Goal: Transaction & Acquisition: Purchase product/service

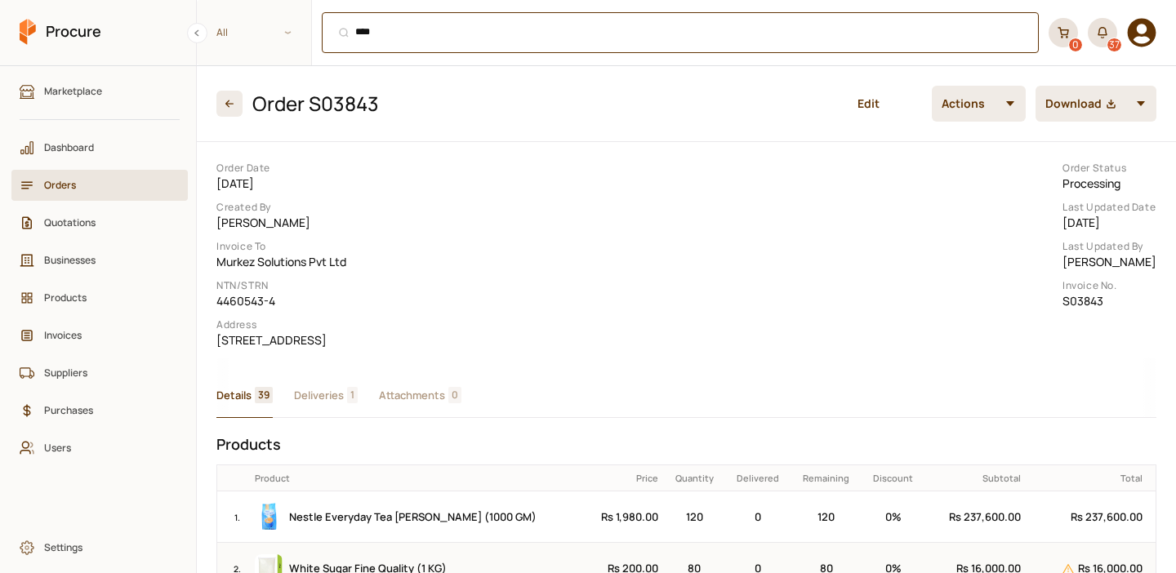
click at [403, 48] on div "*** ⌘ + K" at bounding box center [680, 32] width 717 height 41
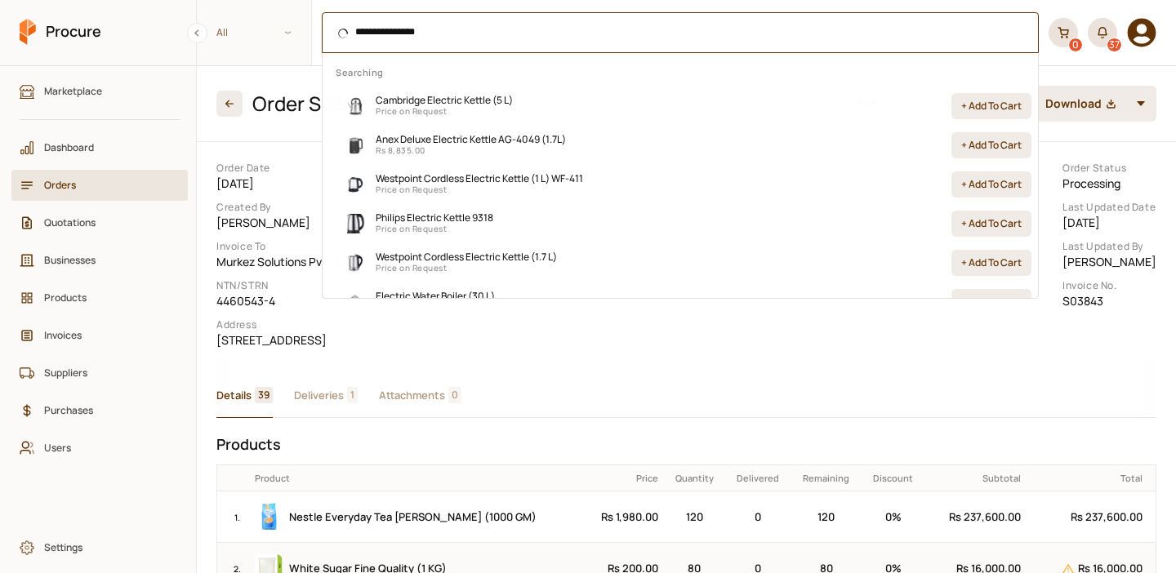
type input "**********"
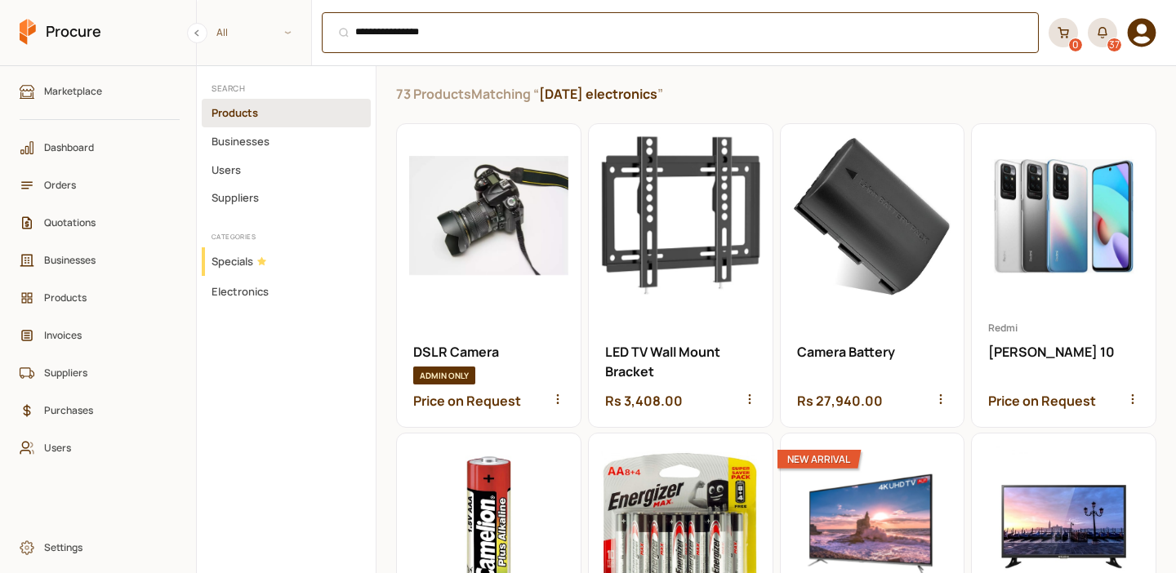
click at [449, 36] on div "**********" at bounding box center [680, 32] width 717 height 41
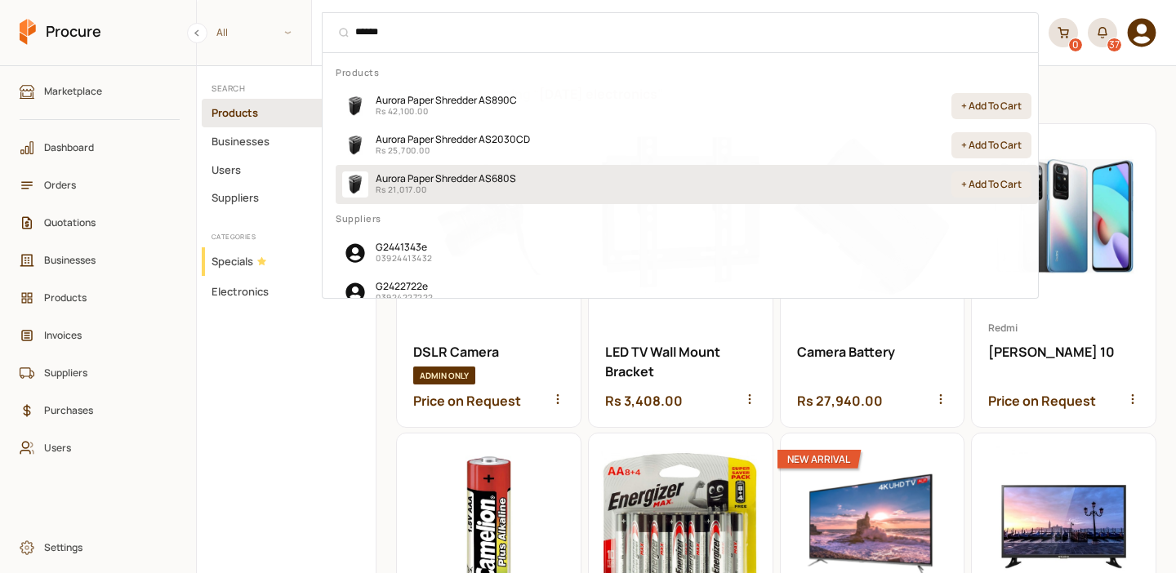
click at [427, 181] on span "Aurora Paper Shredder AS680S" at bounding box center [446, 178] width 140 height 14
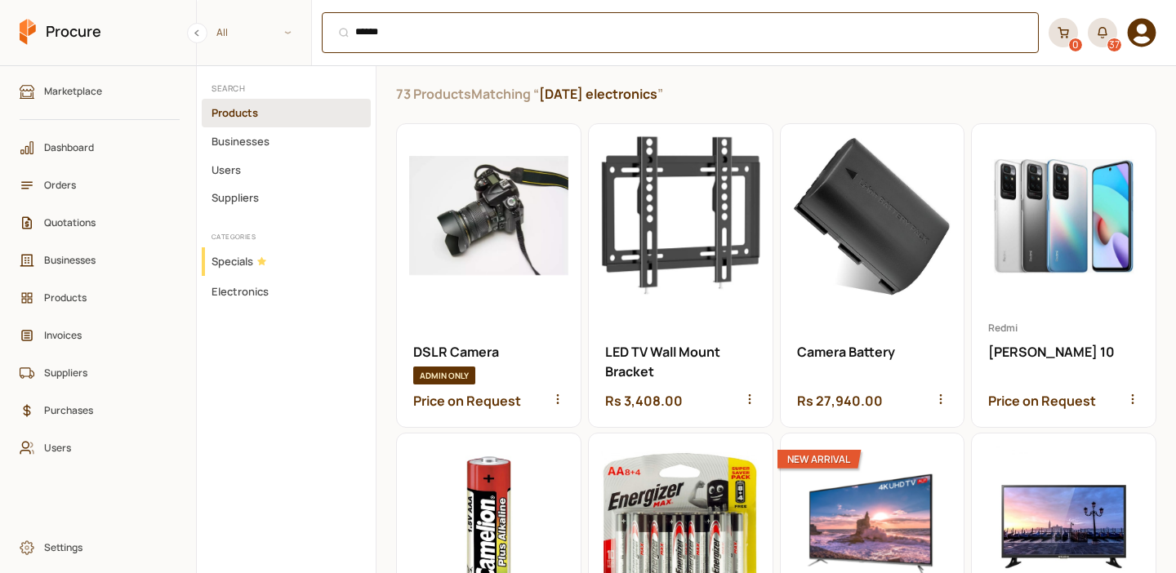
click at [542, 29] on input "******" at bounding box center [680, 32] width 717 height 41
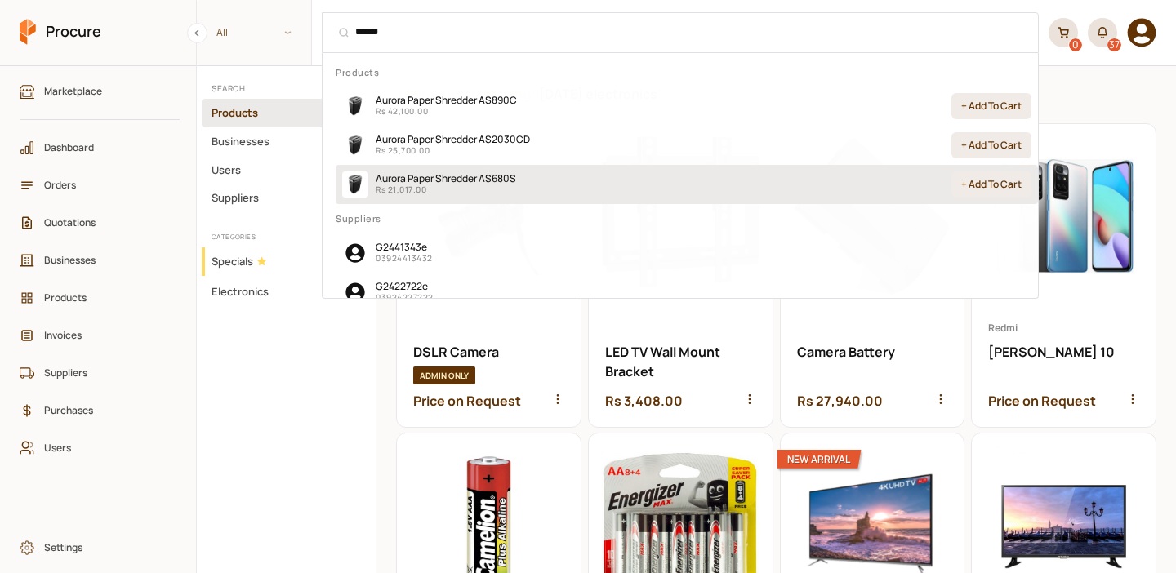
click at [445, 193] on p "Rs 21,017.00" at bounding box center [446, 189] width 140 height 11
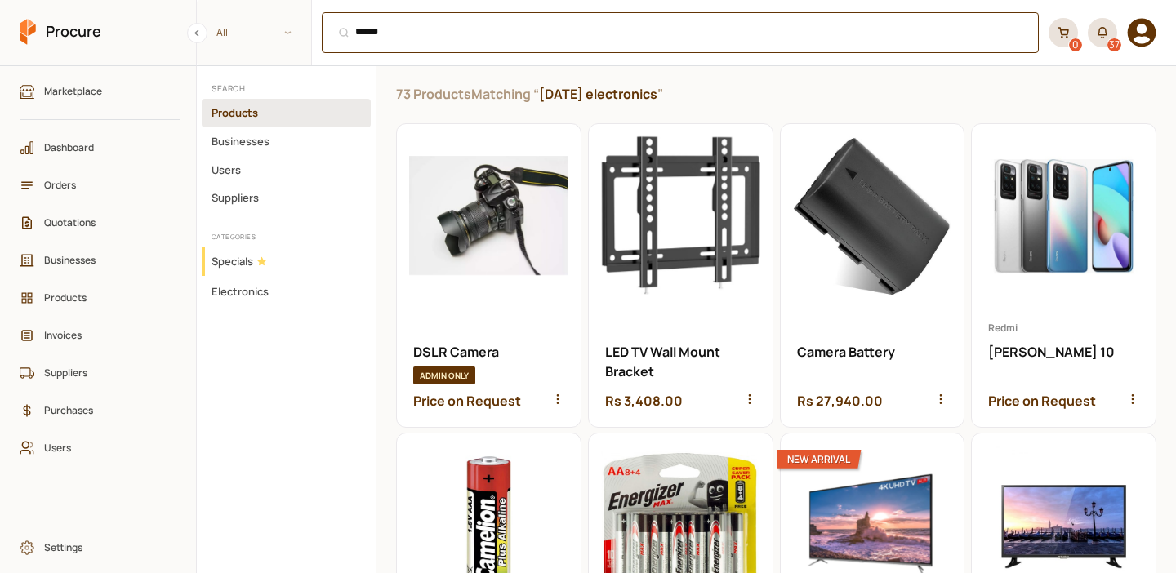
click at [616, 26] on input "******" at bounding box center [680, 32] width 717 height 41
click at [407, 38] on div "****** ⌘ + K" at bounding box center [680, 32] width 717 height 41
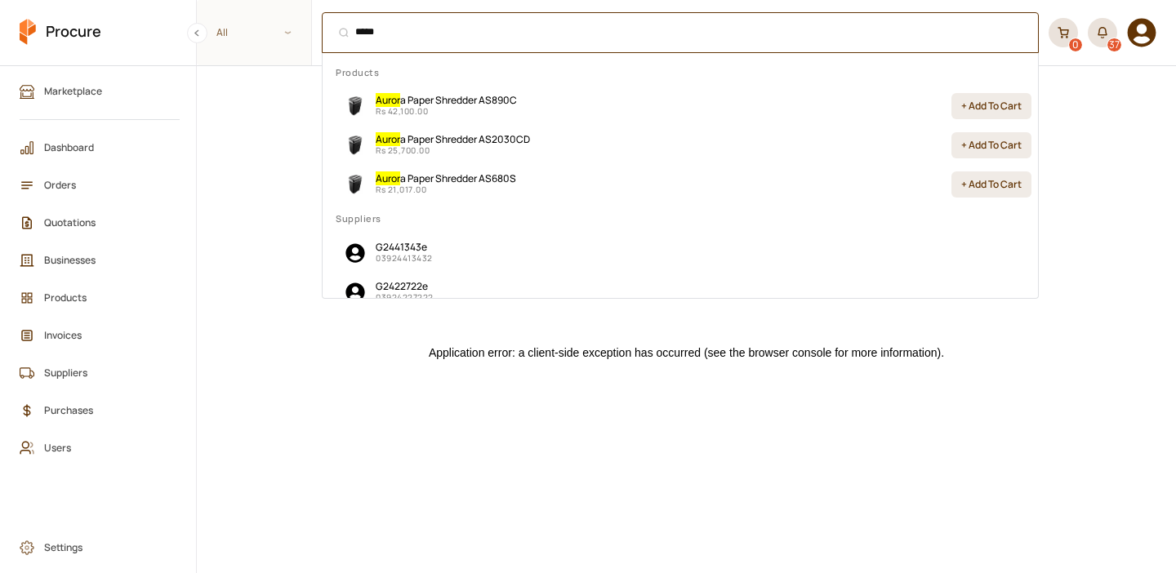
type input "******"
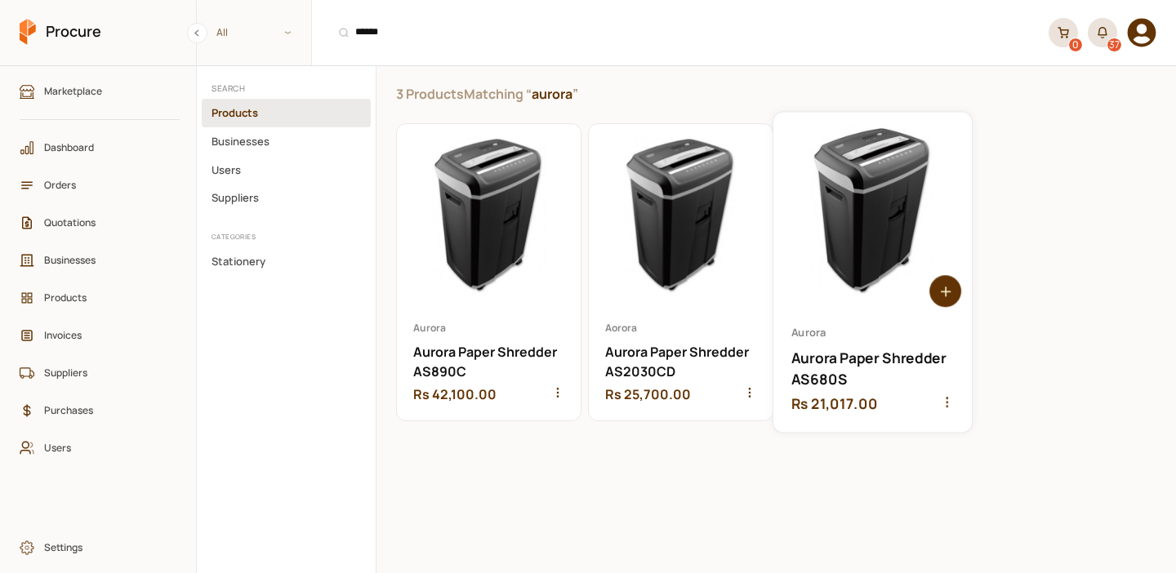
click at [852, 212] on link "Open Aurora Paper Shredder AS680S" at bounding box center [872, 272] width 198 height 320
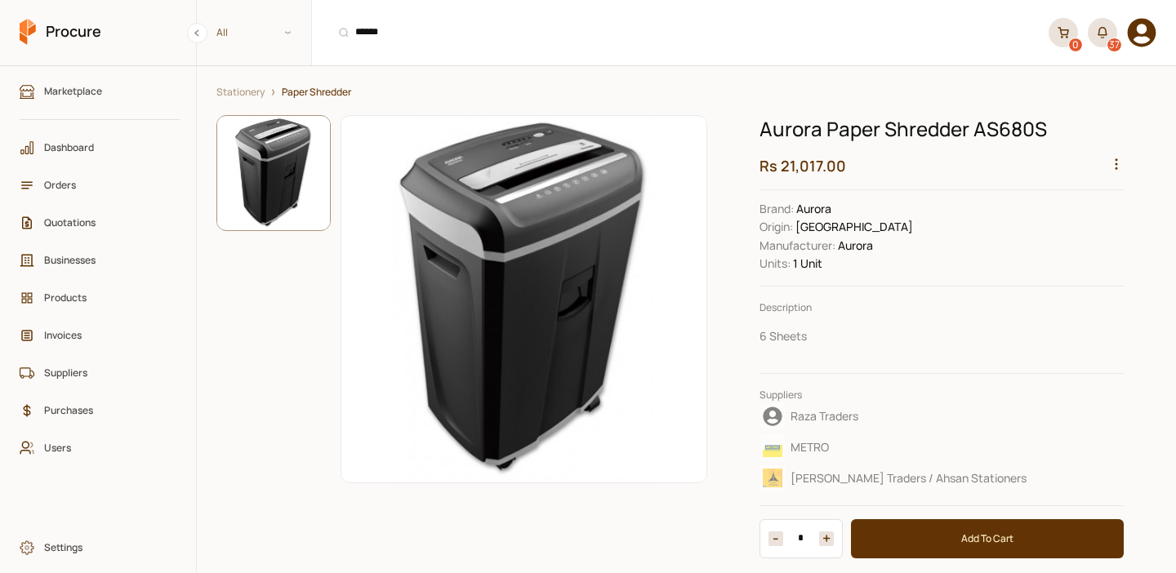
click at [1117, 162] on icon "button" at bounding box center [1116, 164] width 15 height 15
click at [1042, 281] on div "View Purchases" at bounding box center [1077, 290] width 87 height 25
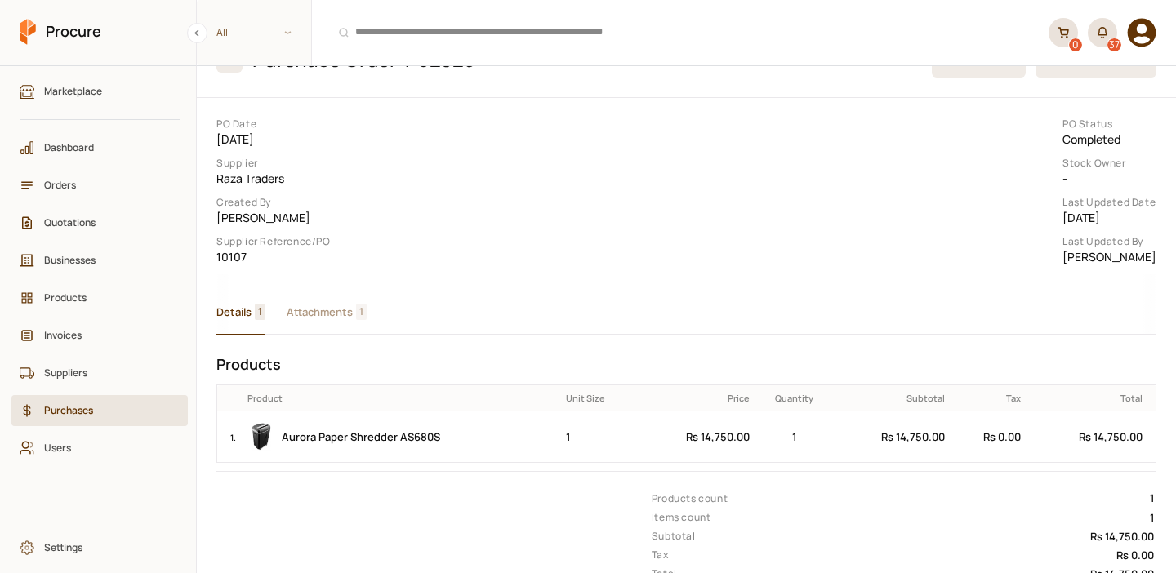
scroll to position [47, 0]
click at [346, 318] on span "Attachments" at bounding box center [320, 309] width 66 height 17
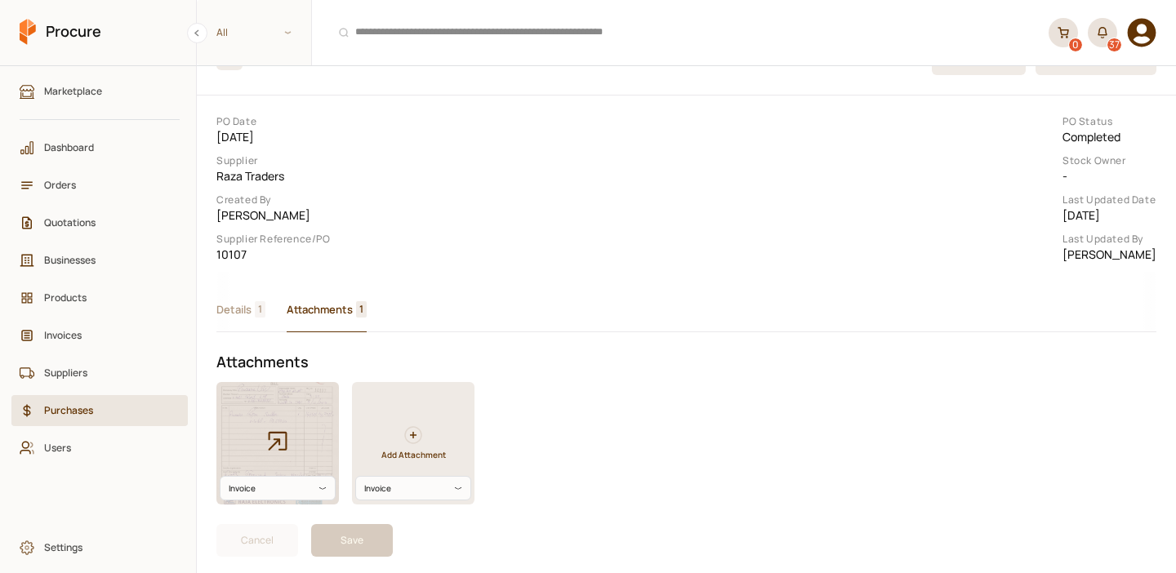
click at [279, 445] on icon "button" at bounding box center [277, 440] width 25 height 25
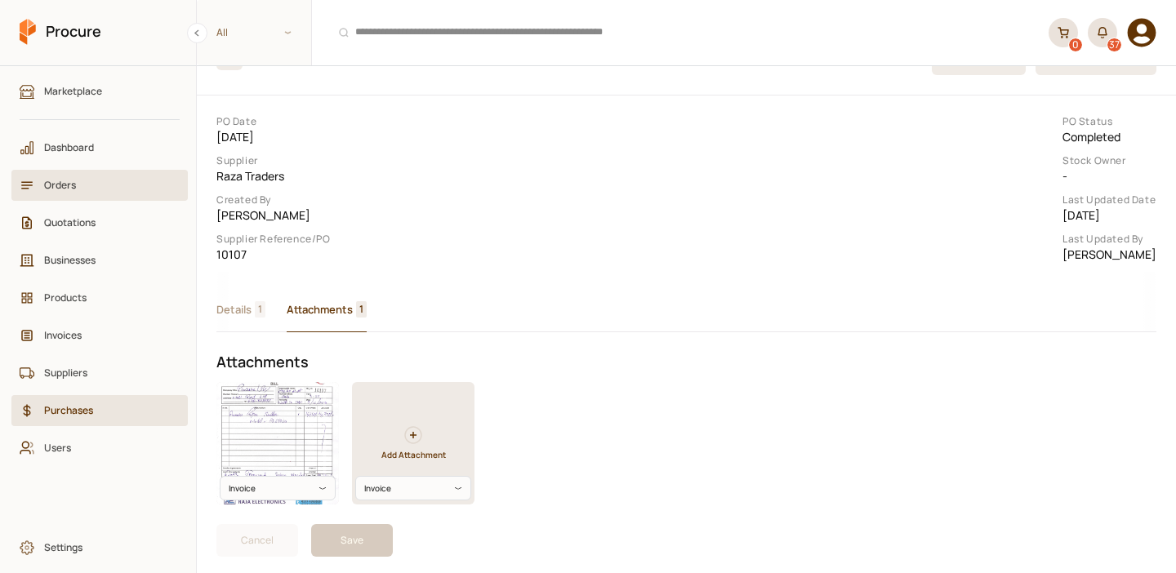
click at [71, 191] on span "Orders" at bounding box center [105, 185] width 122 height 16
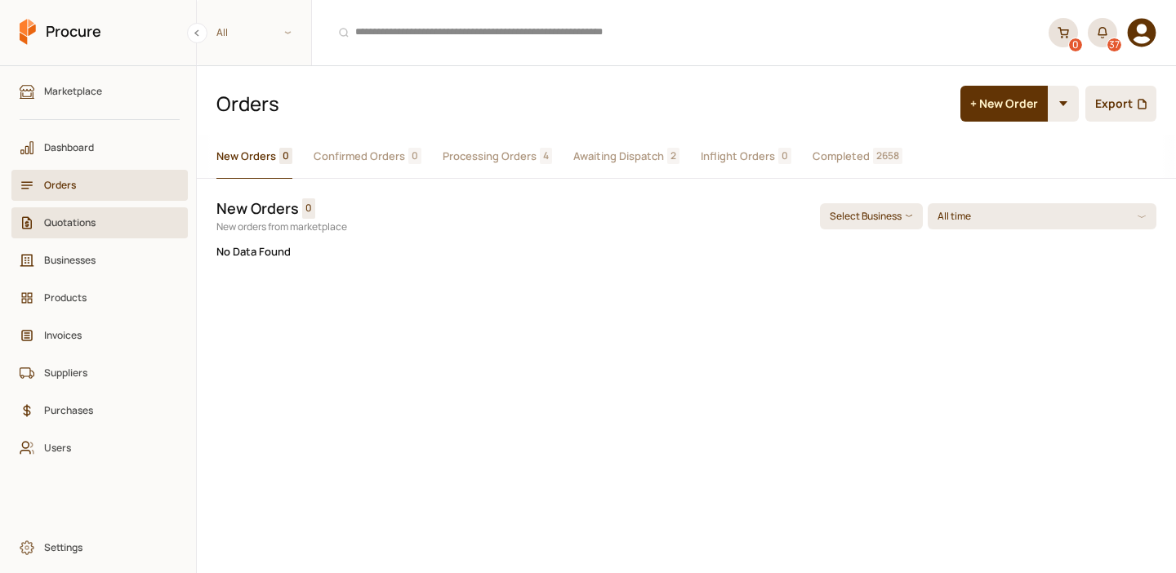
click at [75, 221] on span "Quotations" at bounding box center [105, 223] width 122 height 16
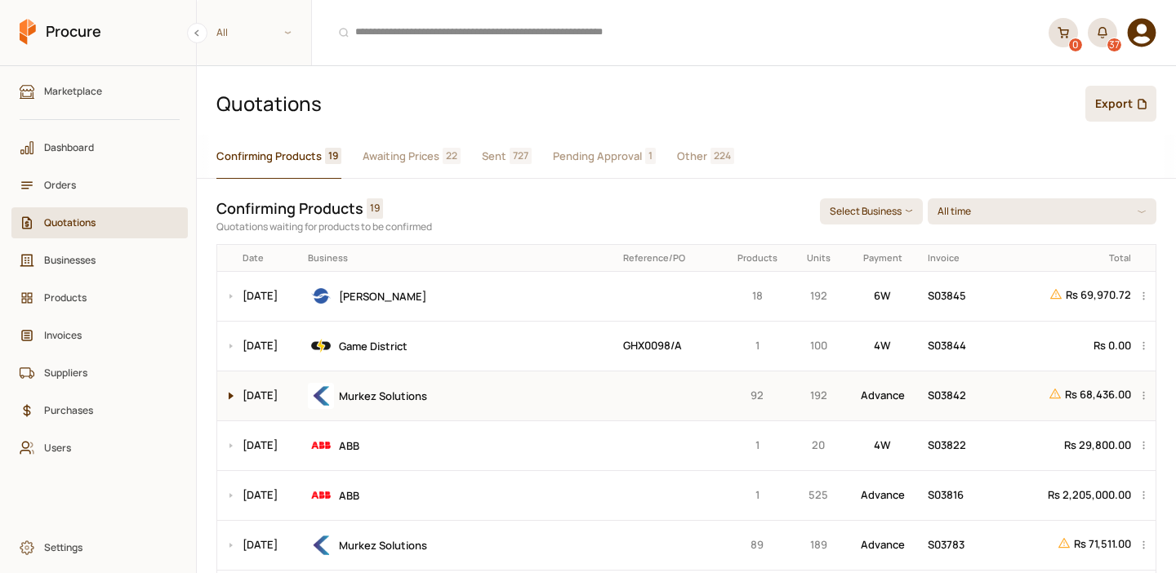
click at [227, 393] on button at bounding box center [227, 395] width 20 height 49
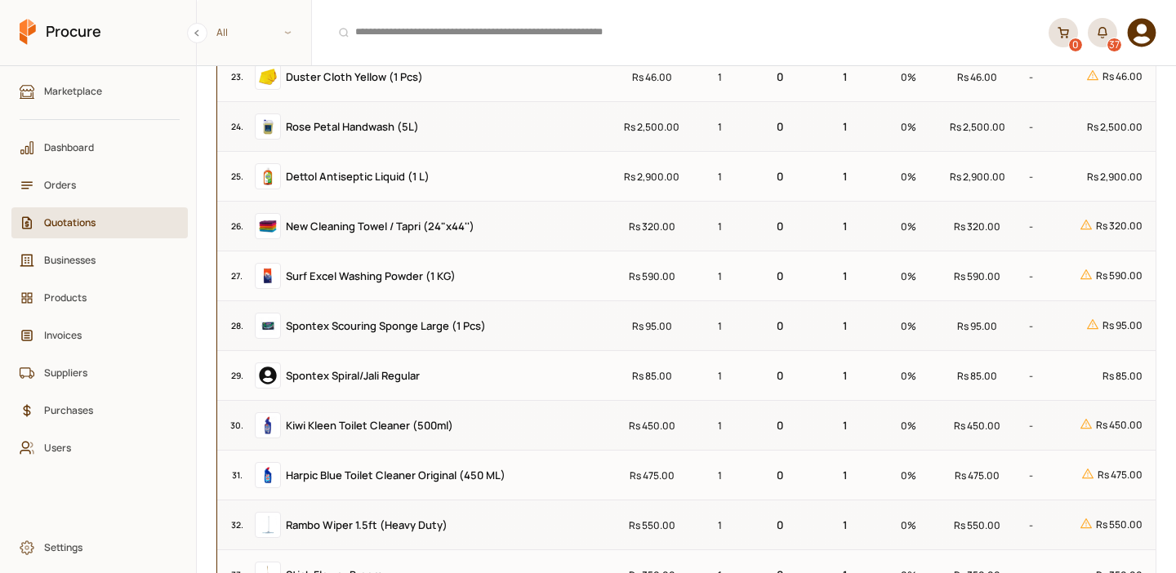
scroll to position [1403, 0]
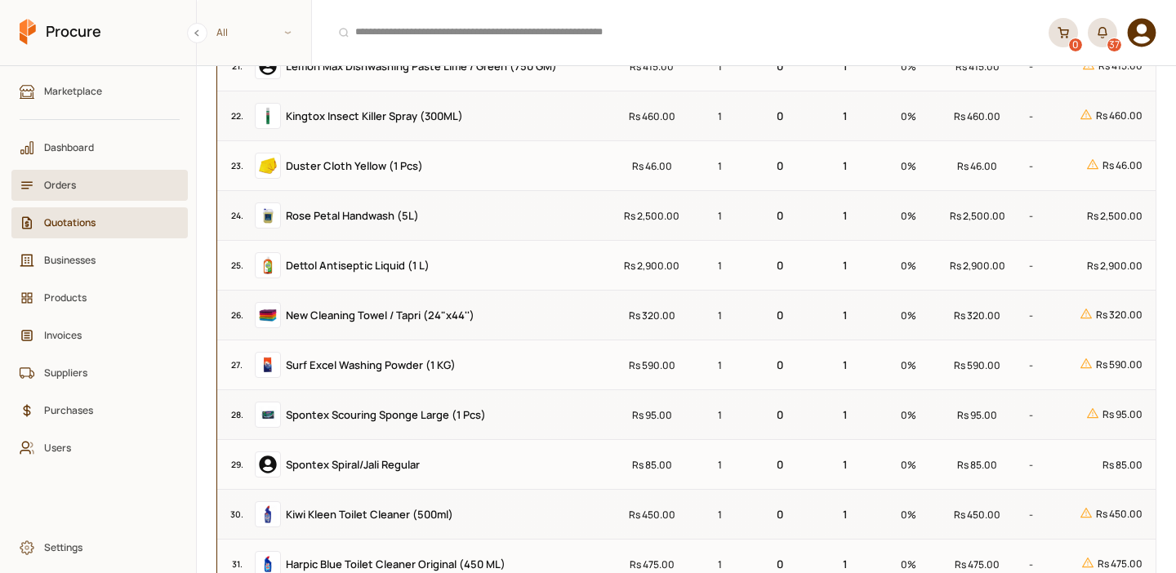
click at [91, 182] on span "Orders" at bounding box center [105, 185] width 122 height 16
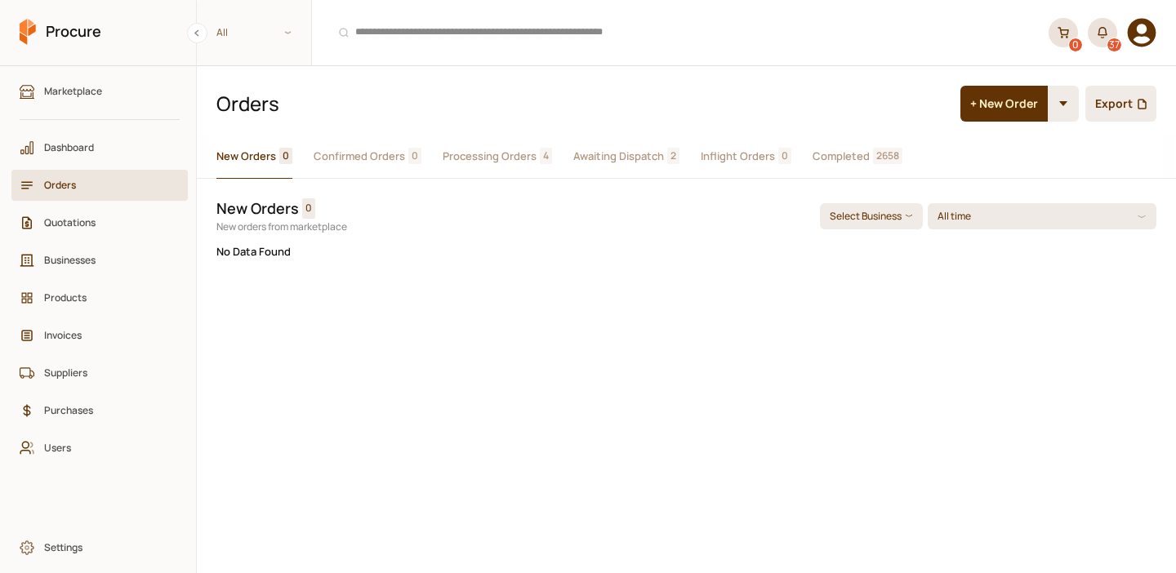
click at [857, 152] on span "Completed" at bounding box center [840, 156] width 57 height 17
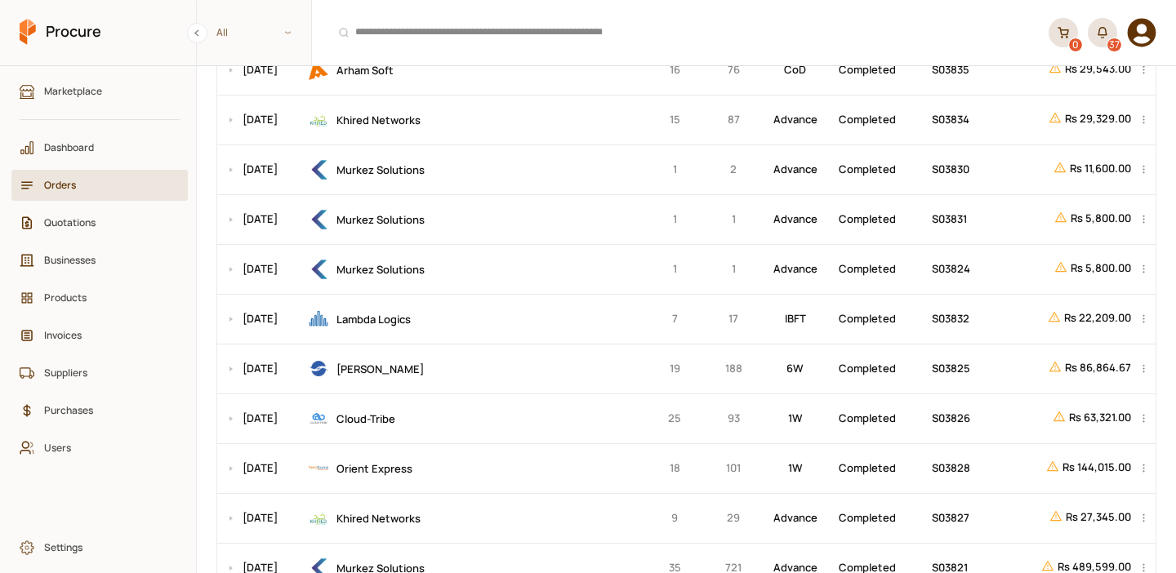
scroll to position [381, 0]
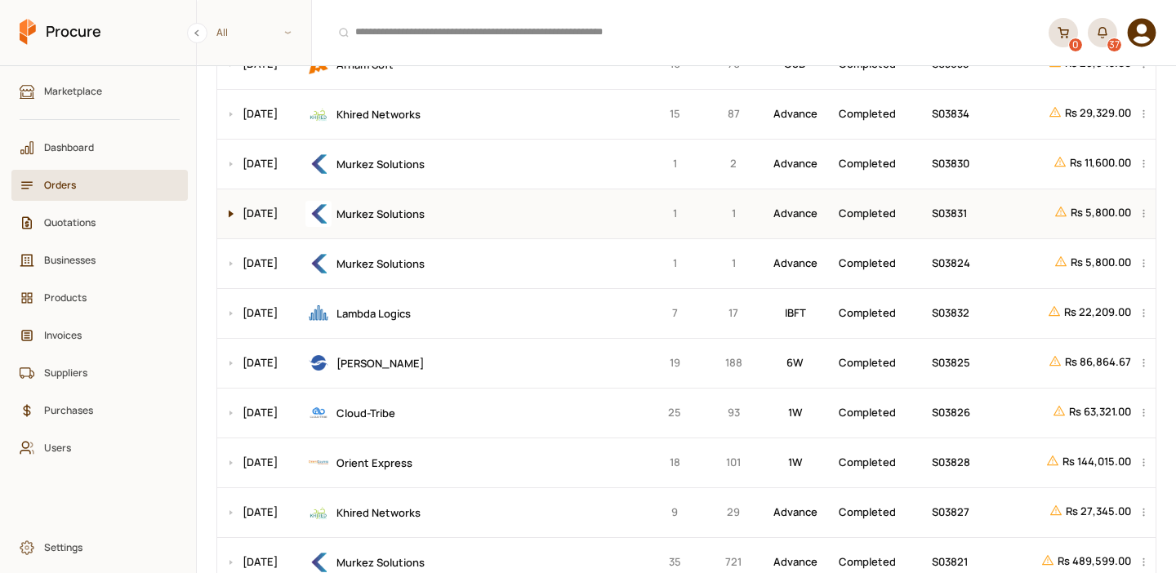
click at [225, 211] on button at bounding box center [227, 213] width 20 height 49
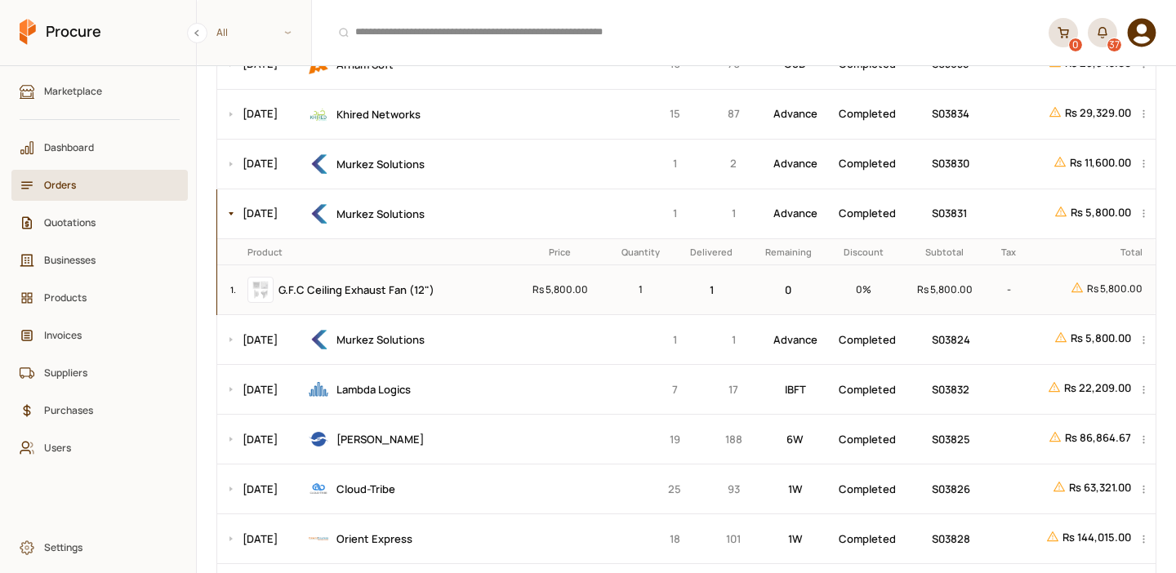
click at [396, 291] on span "G.F.C Ceiling Exhaust Fan (12")" at bounding box center [356, 289] width 156 height 15
click at [233, 167] on button at bounding box center [227, 164] width 20 height 49
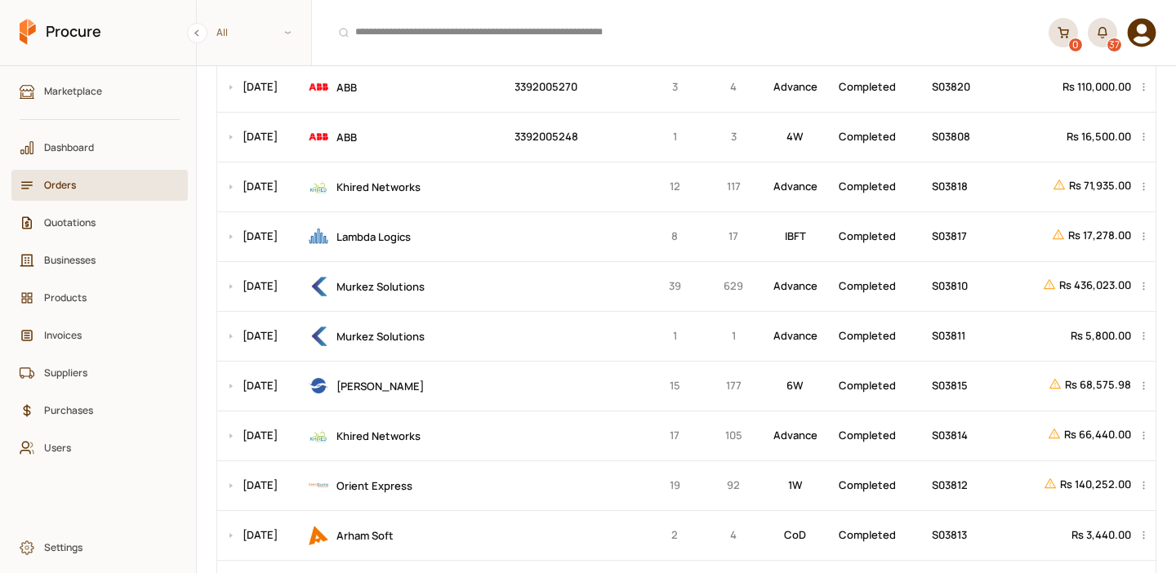
scroll to position [920, 0]
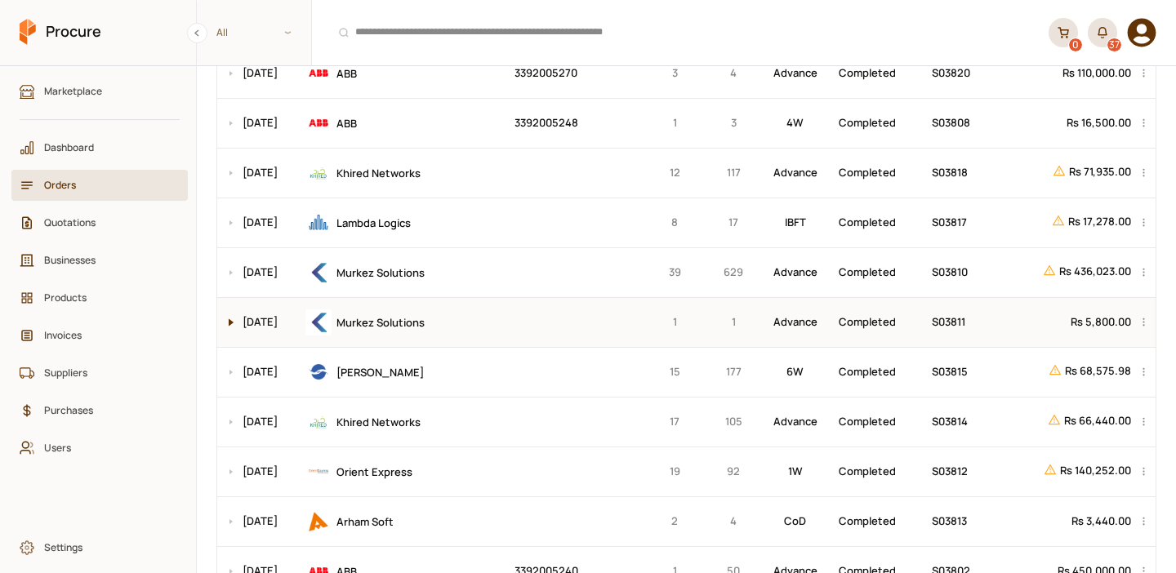
click at [226, 322] on button at bounding box center [227, 322] width 20 height 49
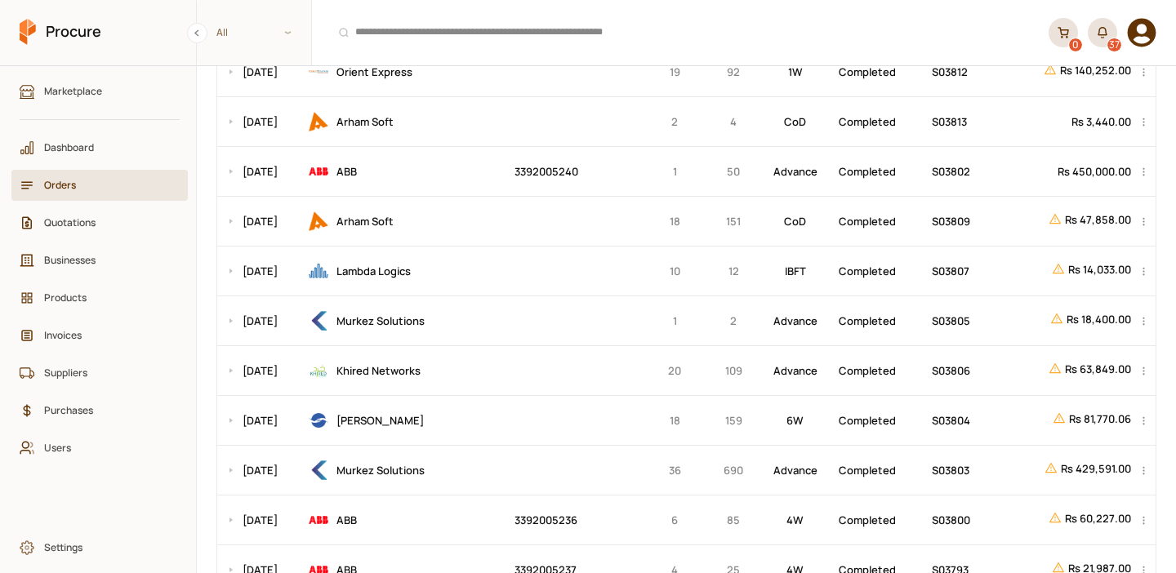
scroll to position [1399, 0]
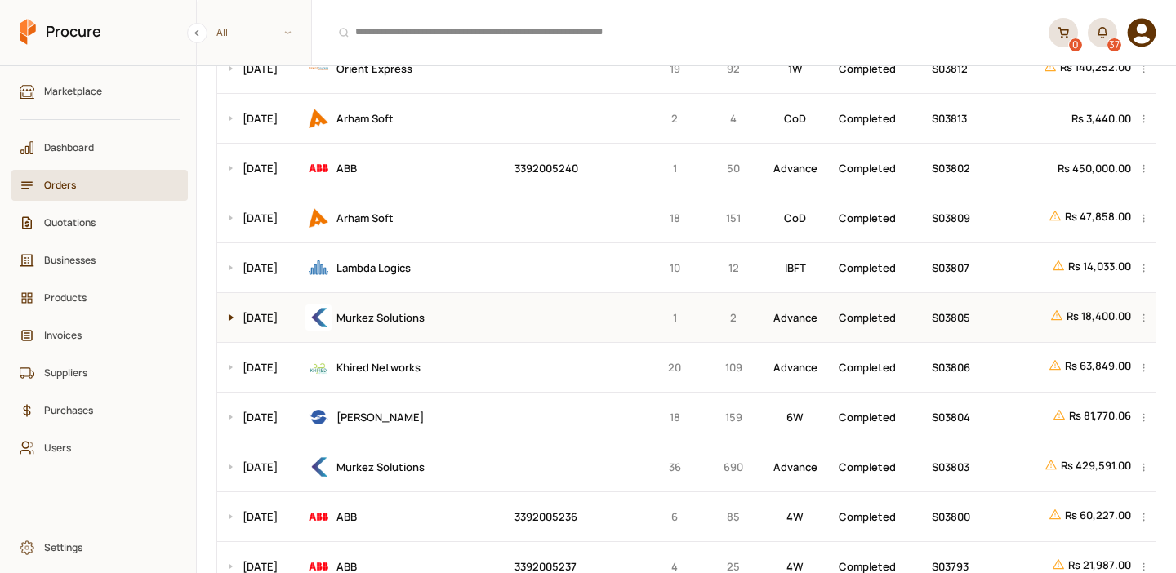
click at [229, 319] on button at bounding box center [227, 317] width 20 height 49
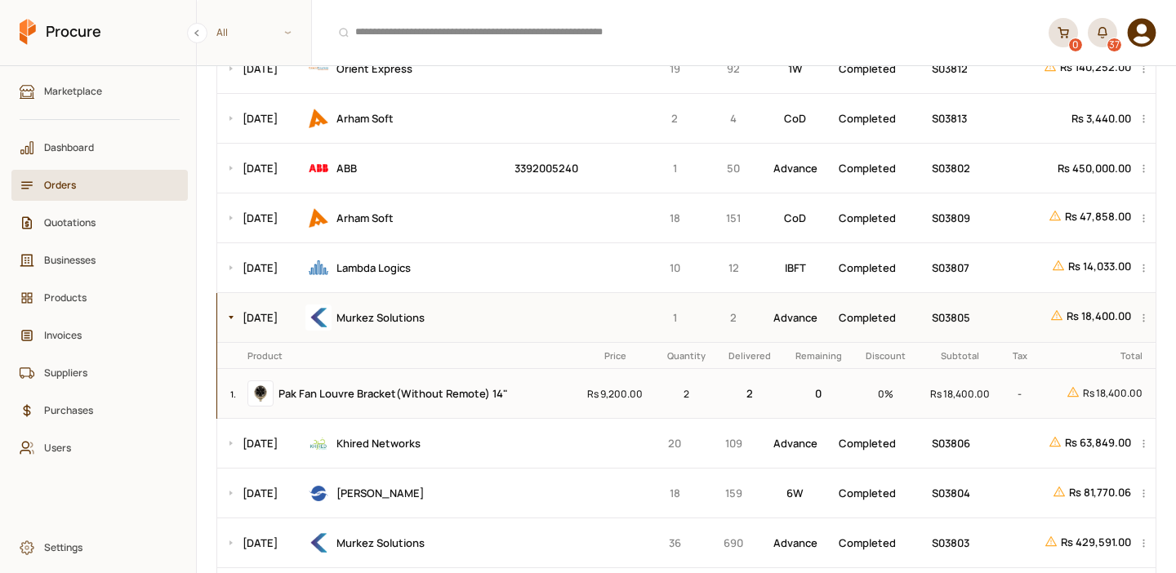
click at [562, 318] on td at bounding box center [574, 318] width 131 height 50
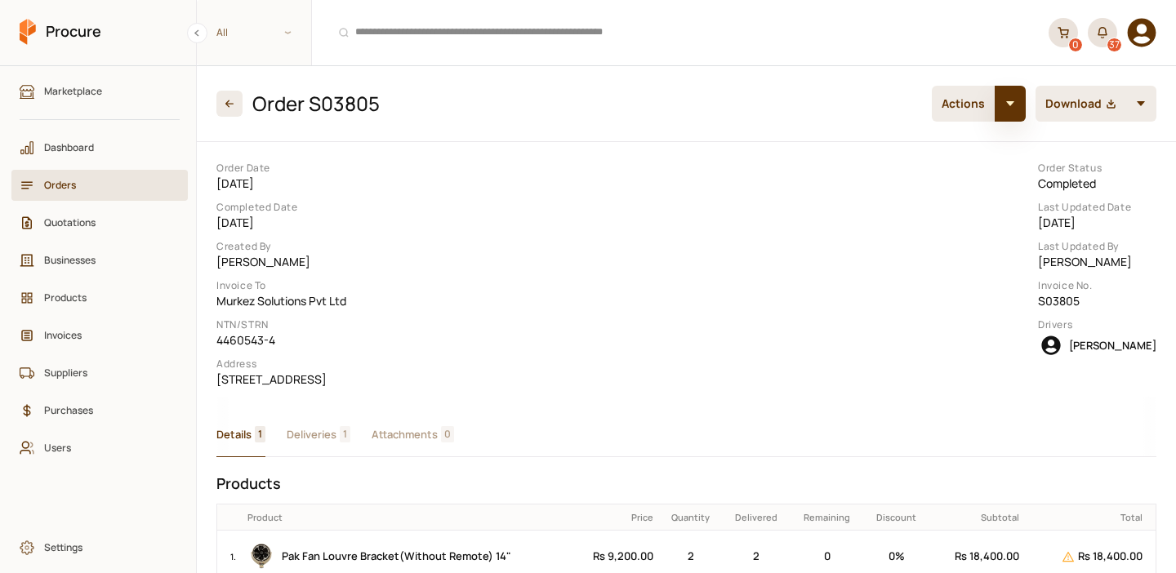
click at [1007, 101] on button "button" at bounding box center [1009, 104] width 31 height 36
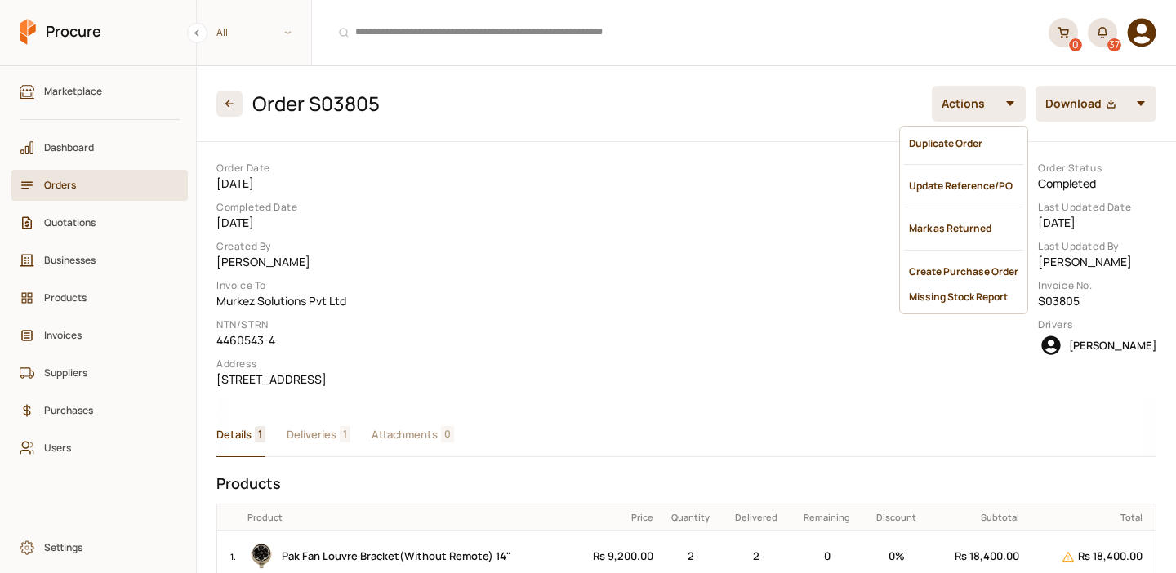
click at [752, 191] on div "Order Date 6/12/2025 Completed Date 6/29/2025 Created By Kashif Khan Invoice To…" at bounding box center [686, 274] width 953 height 238
click at [954, 142] on div "Duplicate Order" at bounding box center [963, 143] width 119 height 25
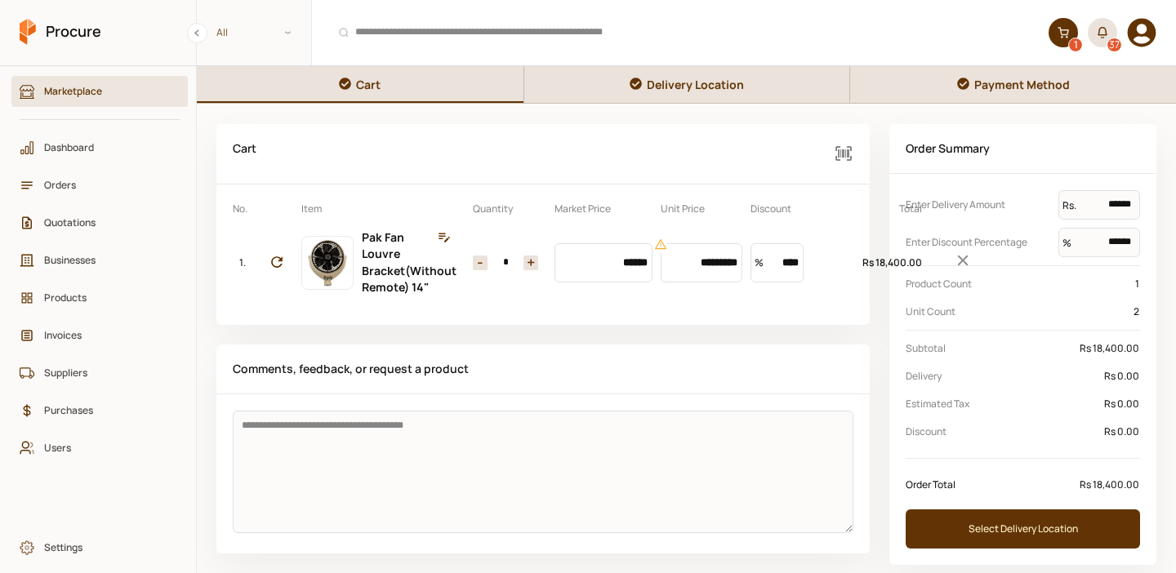
scroll to position [11, 0]
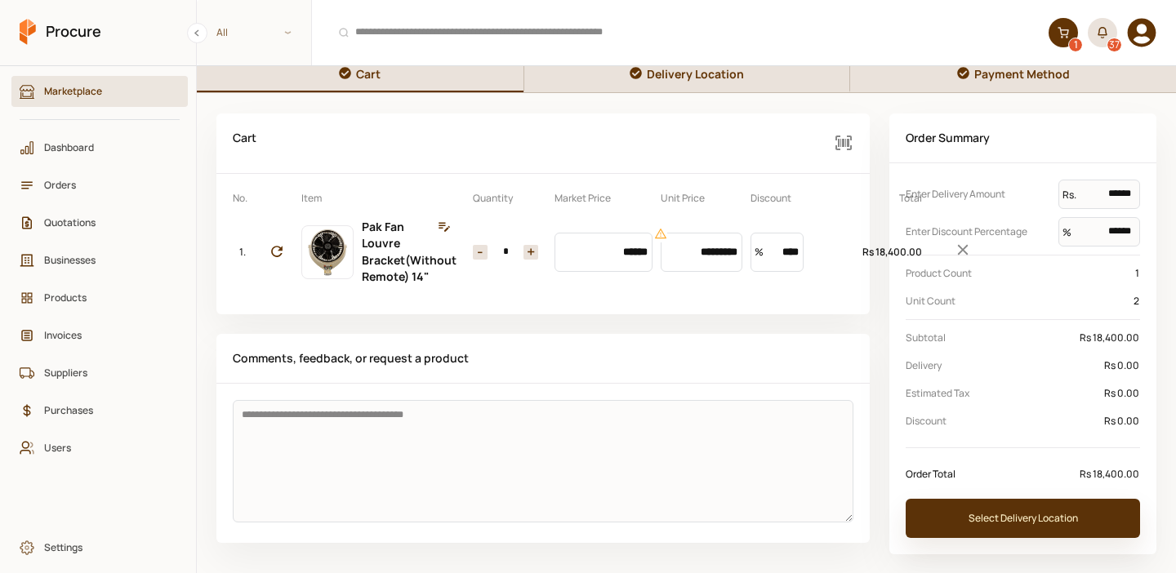
click at [999, 510] on button "Select Delivery Location" at bounding box center [1022, 518] width 234 height 39
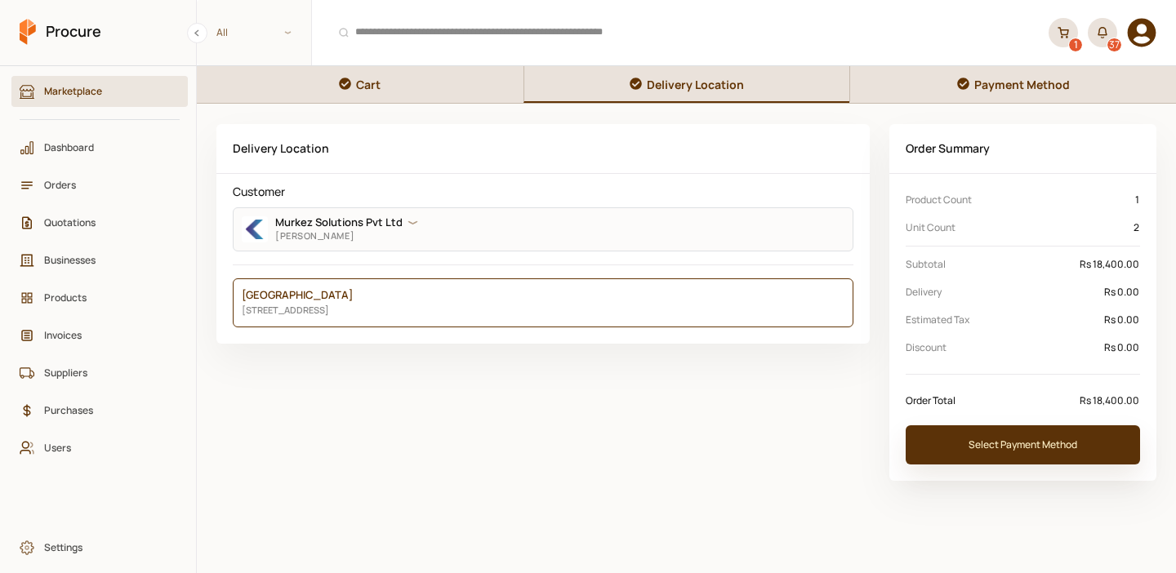
click at [1019, 447] on button "Select Payment Method" at bounding box center [1022, 444] width 234 height 39
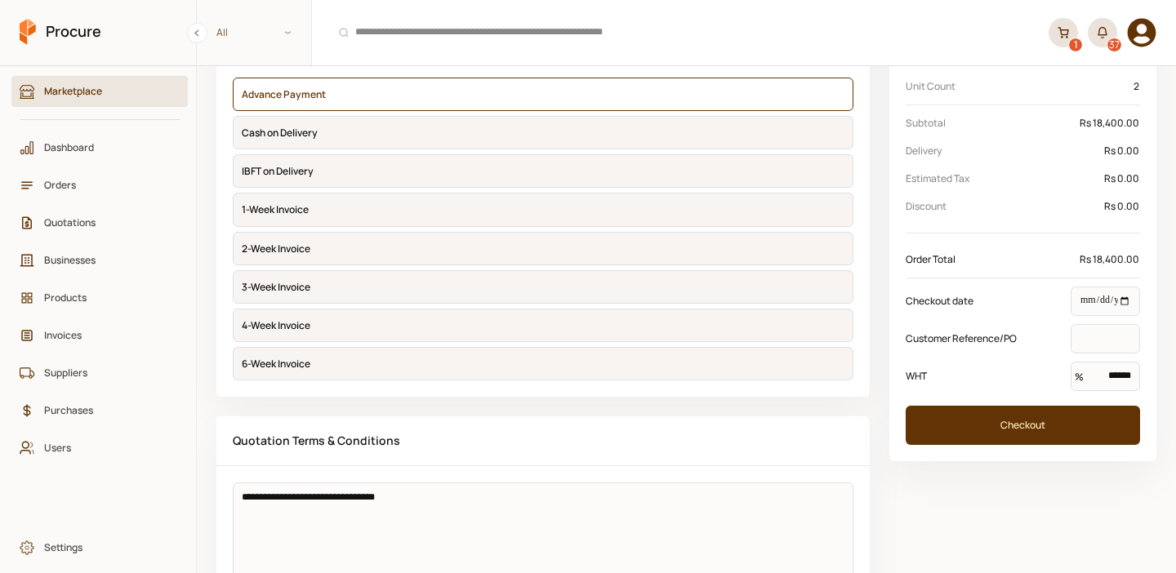
scroll to position [205, 0]
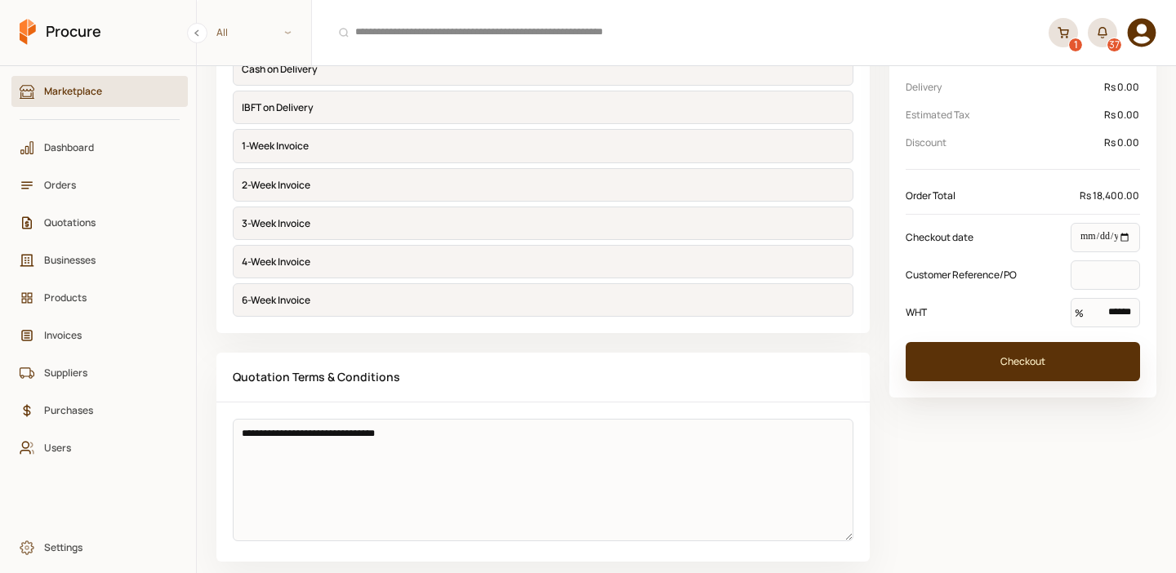
click at [1043, 348] on button "Checkout" at bounding box center [1022, 361] width 234 height 39
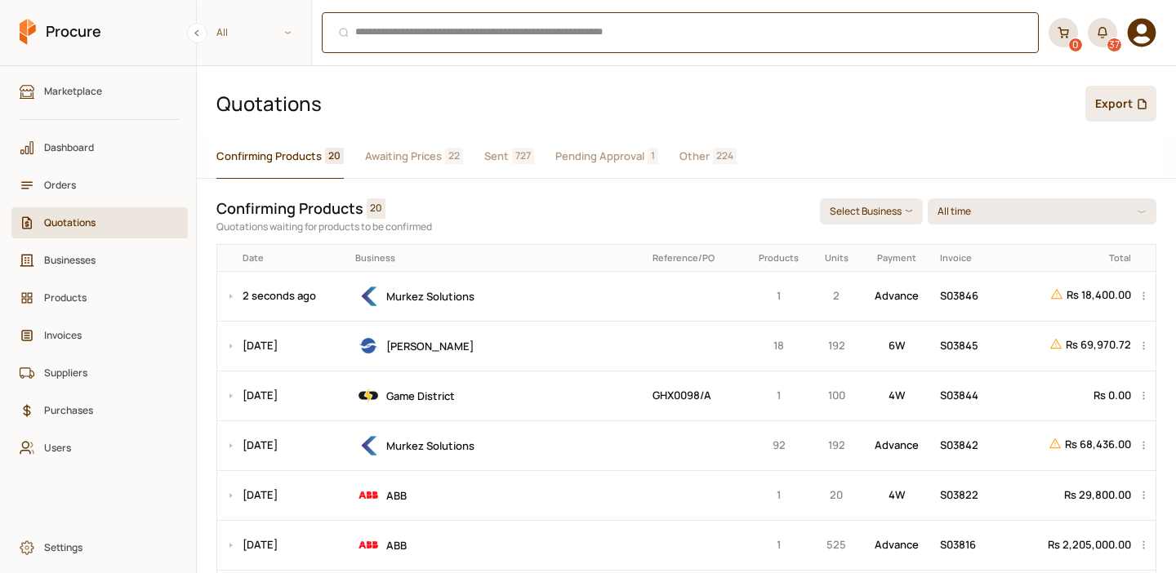
click at [394, 46] on div "⌘ + K" at bounding box center [680, 32] width 717 height 41
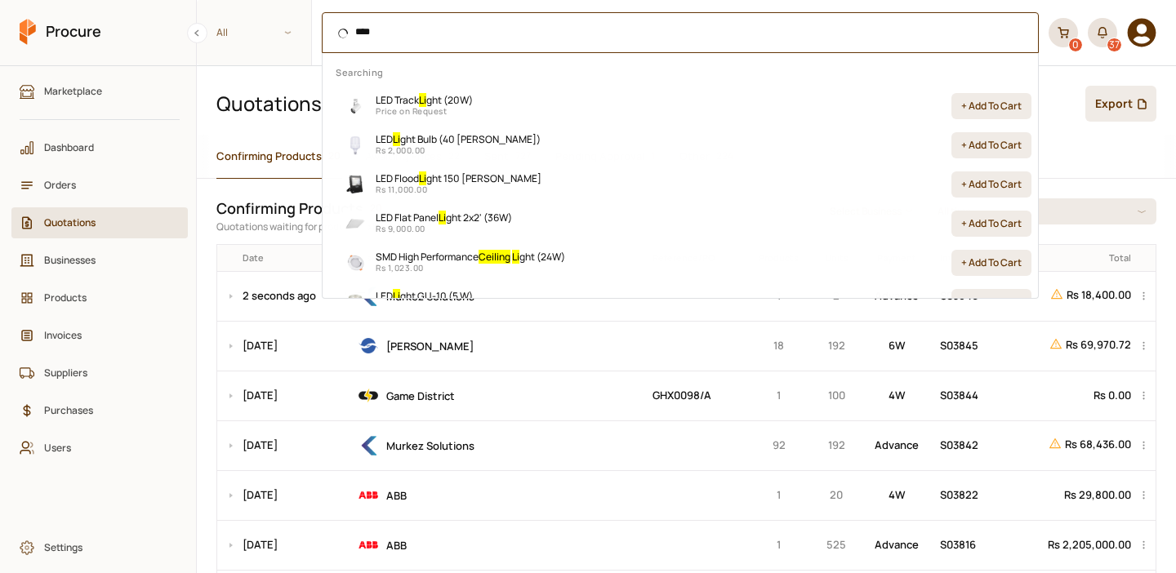
type input "*****"
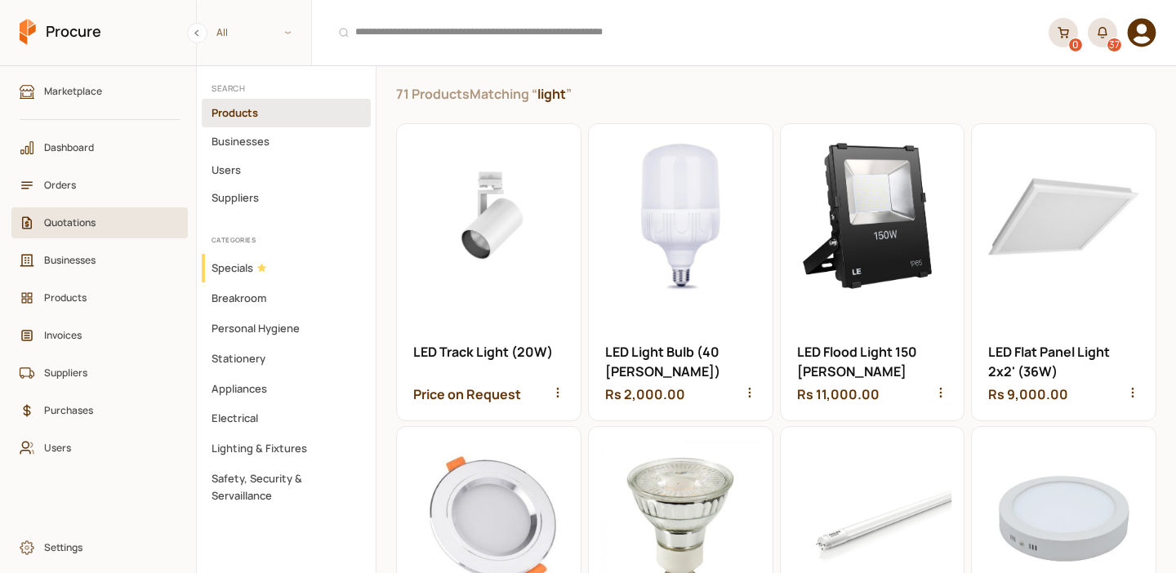
click at [78, 229] on span "Quotations" at bounding box center [105, 223] width 122 height 16
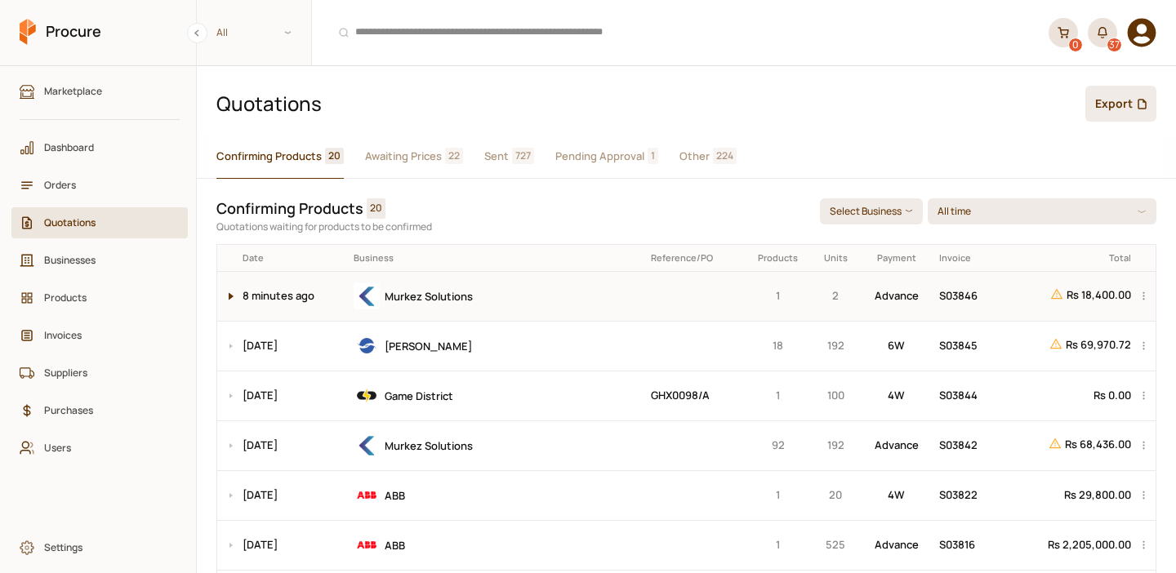
click at [229, 296] on button at bounding box center [227, 296] width 20 height 49
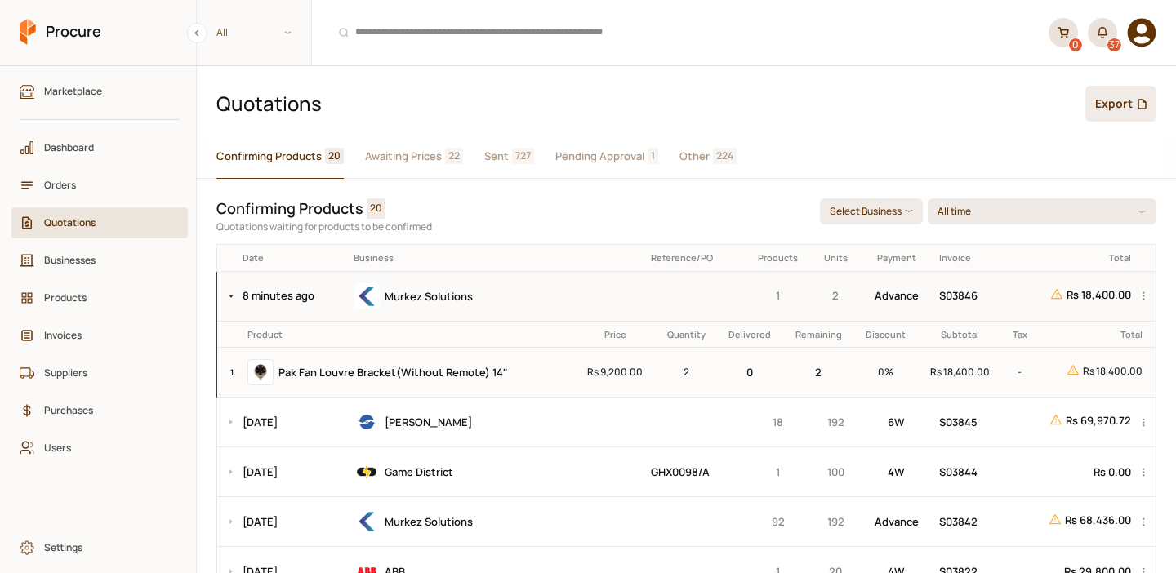
click at [650, 293] on td at bounding box center [694, 296] width 98 height 50
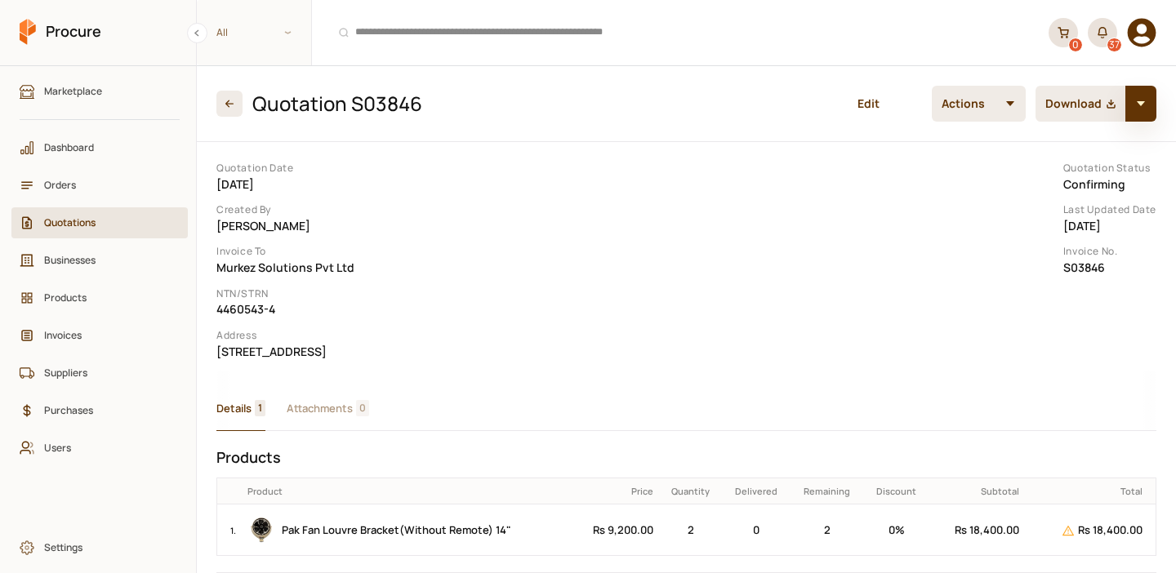
click at [1140, 108] on icon "button" at bounding box center [1140, 103] width 11 height 11
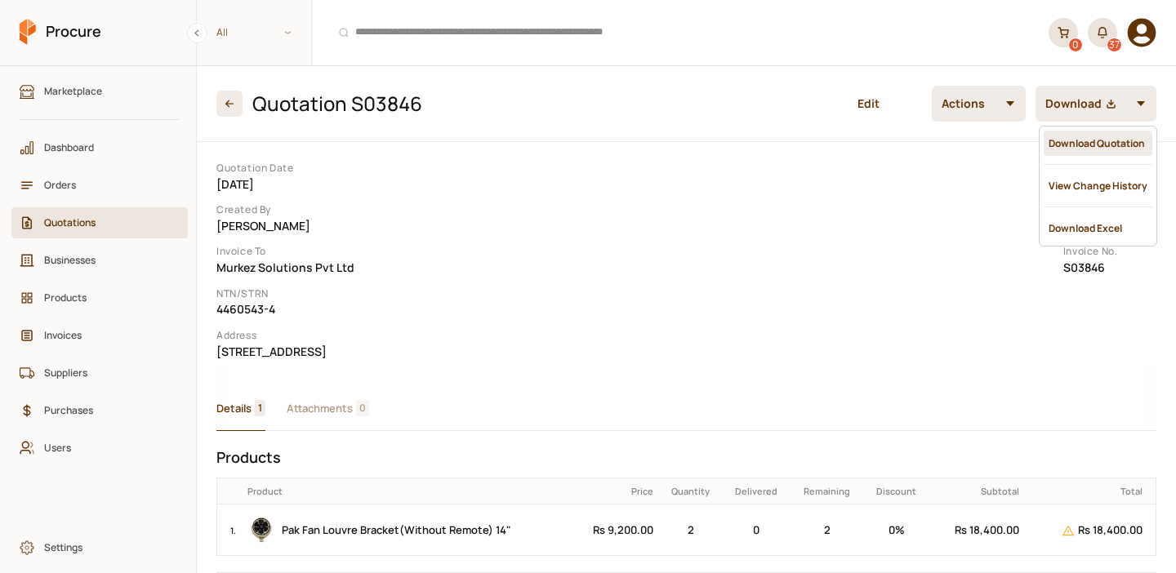
click at [1105, 148] on div "Download Quotation" at bounding box center [1097, 143] width 109 height 25
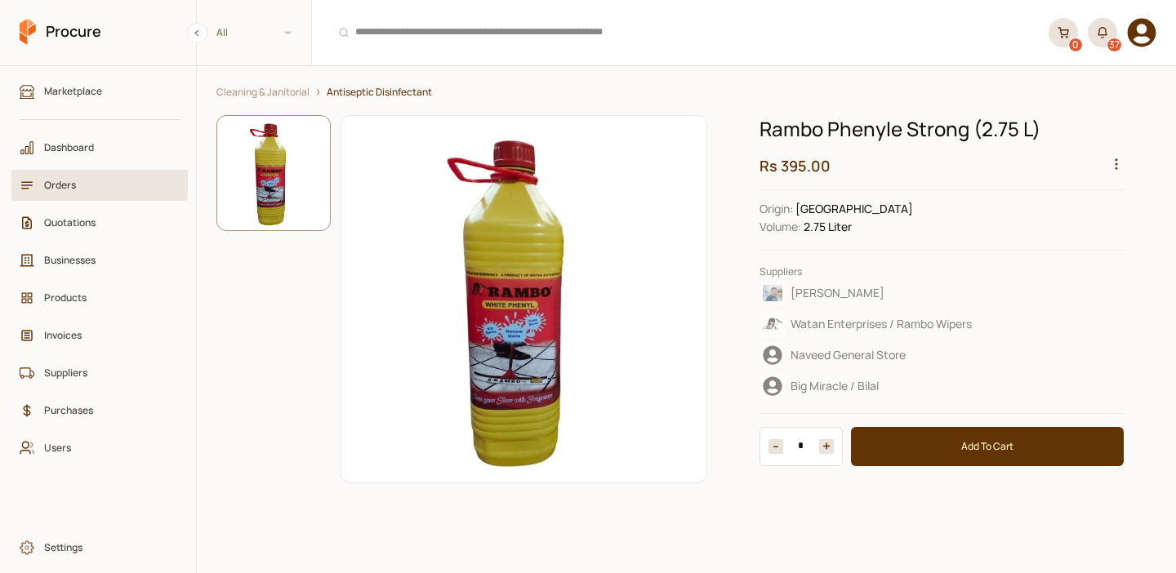
click at [87, 181] on span "Orders" at bounding box center [105, 185] width 122 height 16
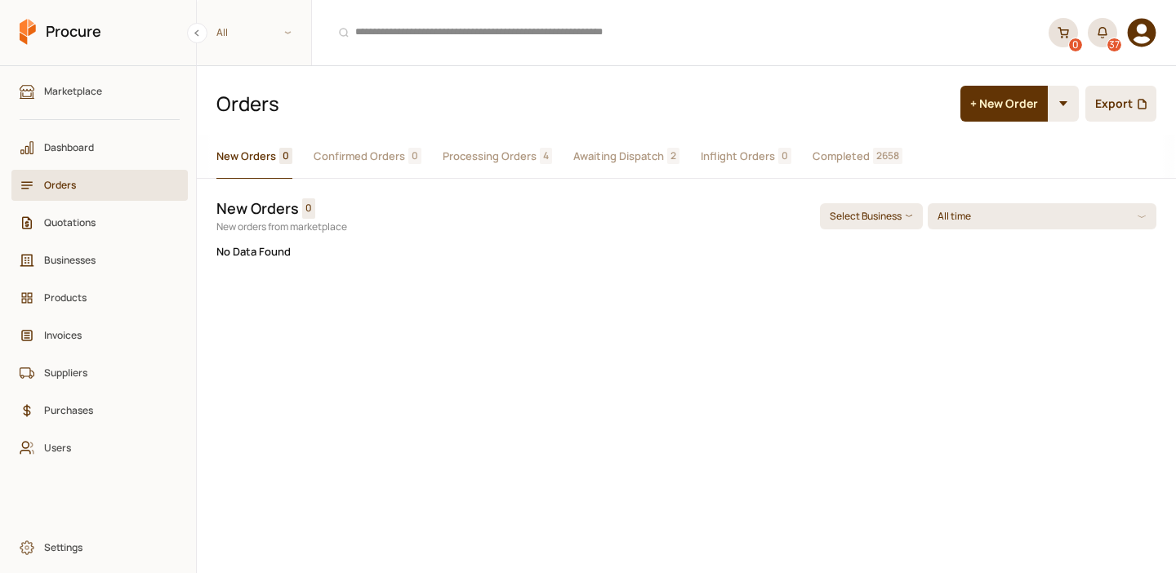
click at [838, 146] on button "Completed 2658" at bounding box center [857, 157] width 90 height 44
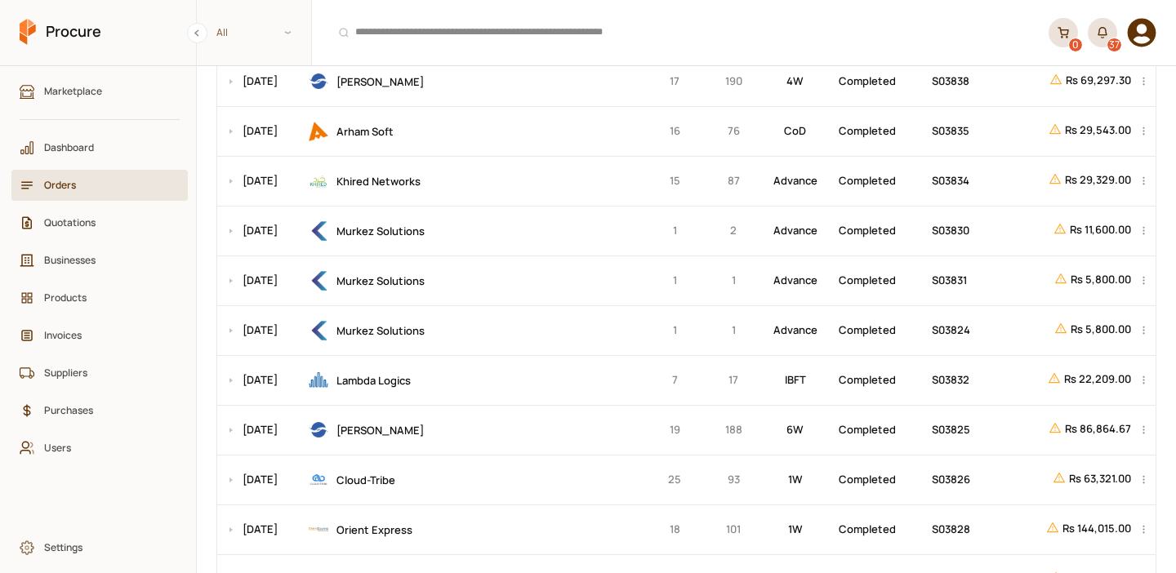
scroll to position [323, 0]
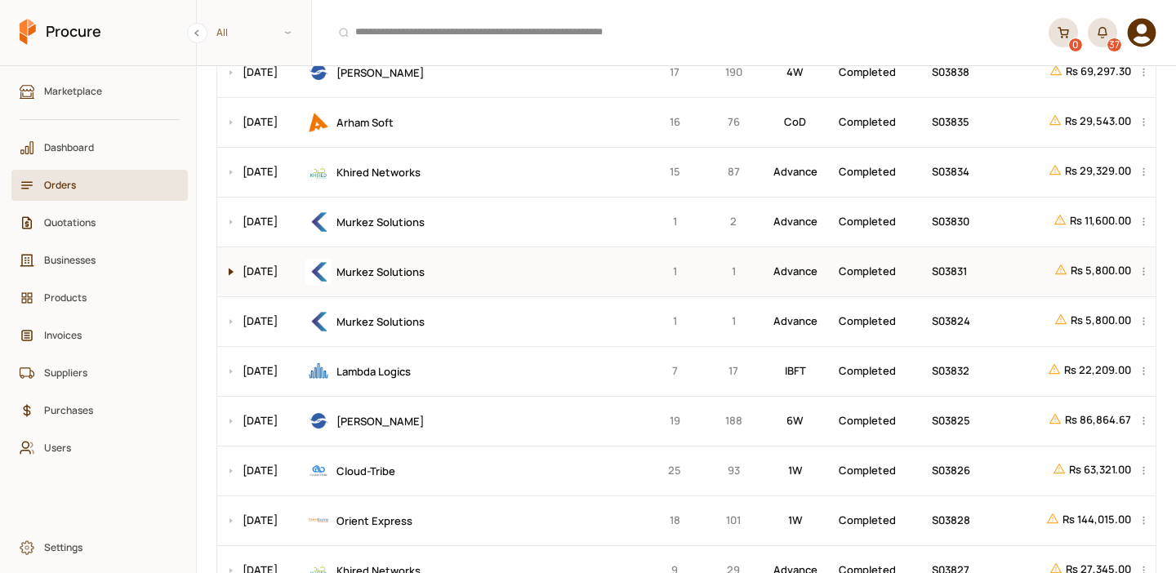
click at [223, 269] on button at bounding box center [227, 271] width 20 height 49
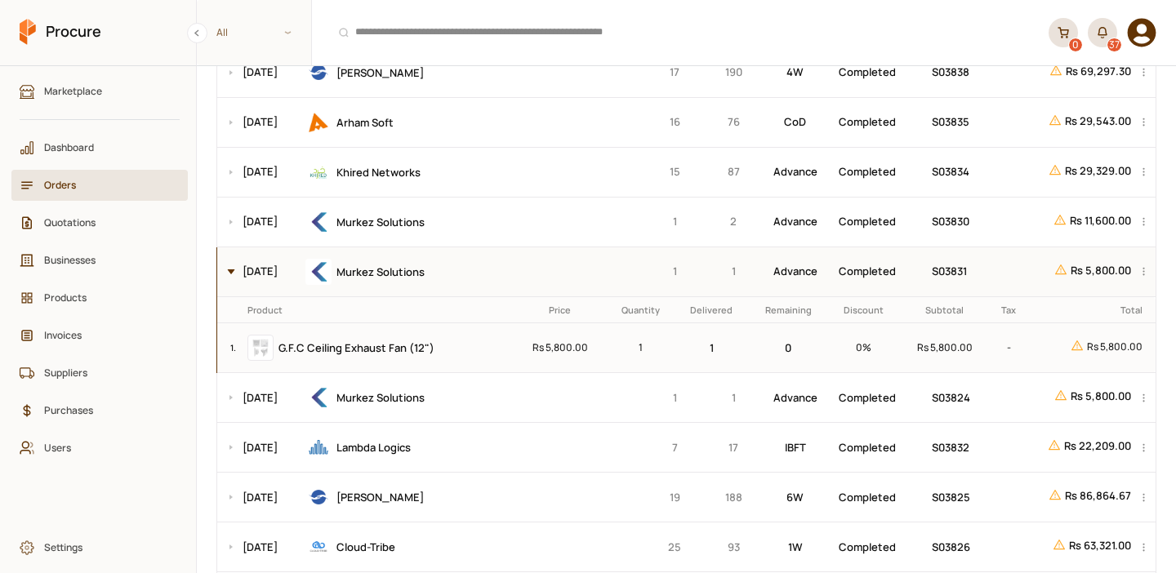
click at [230, 272] on button at bounding box center [227, 271] width 20 height 49
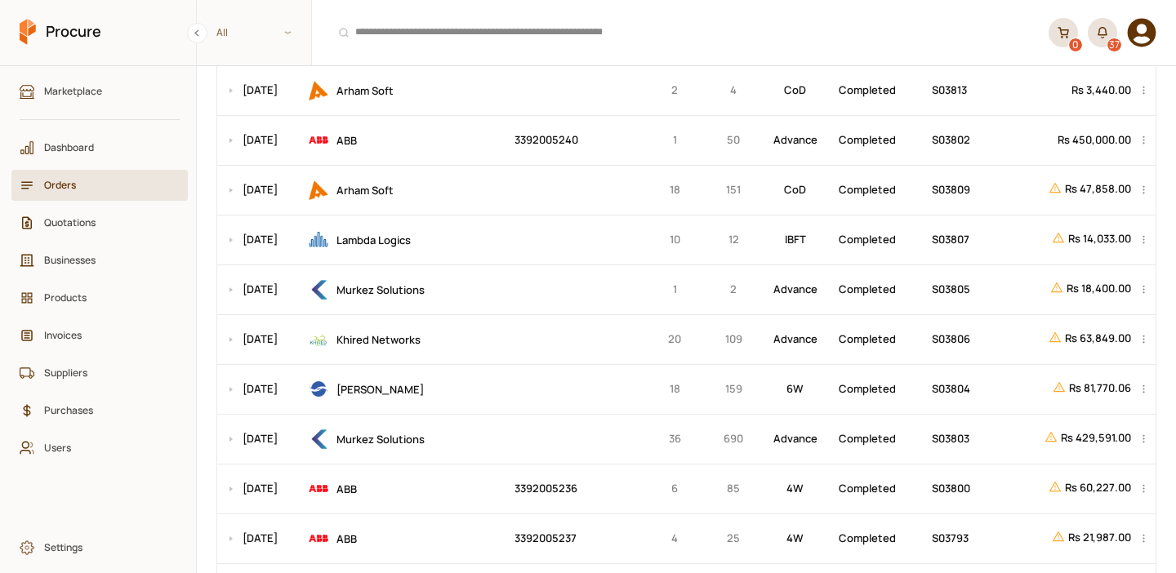
scroll to position [1368, 0]
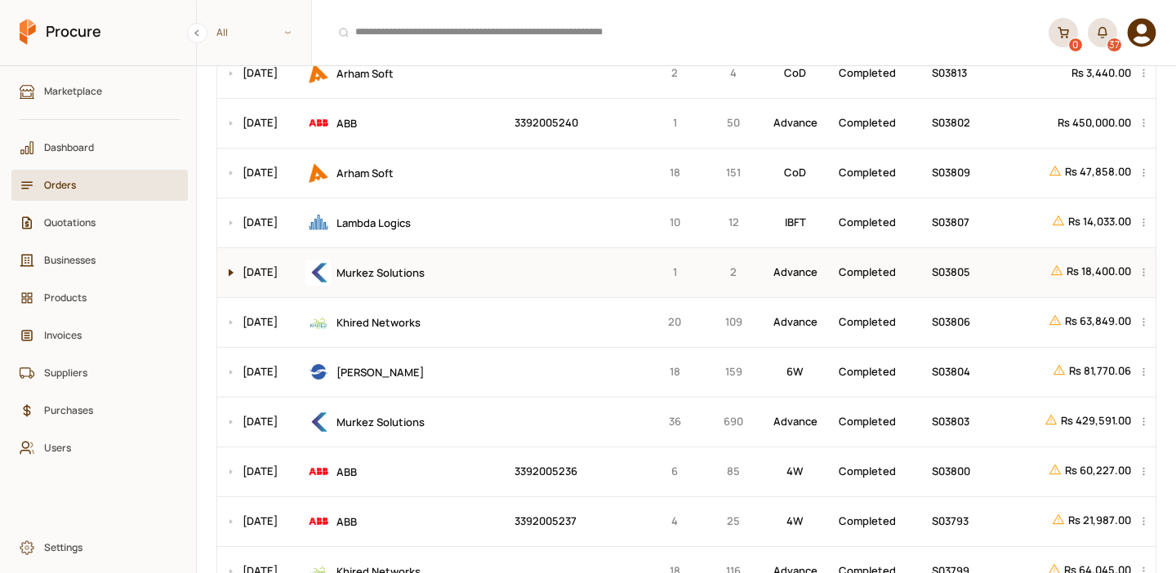
click at [229, 276] on button at bounding box center [227, 272] width 20 height 49
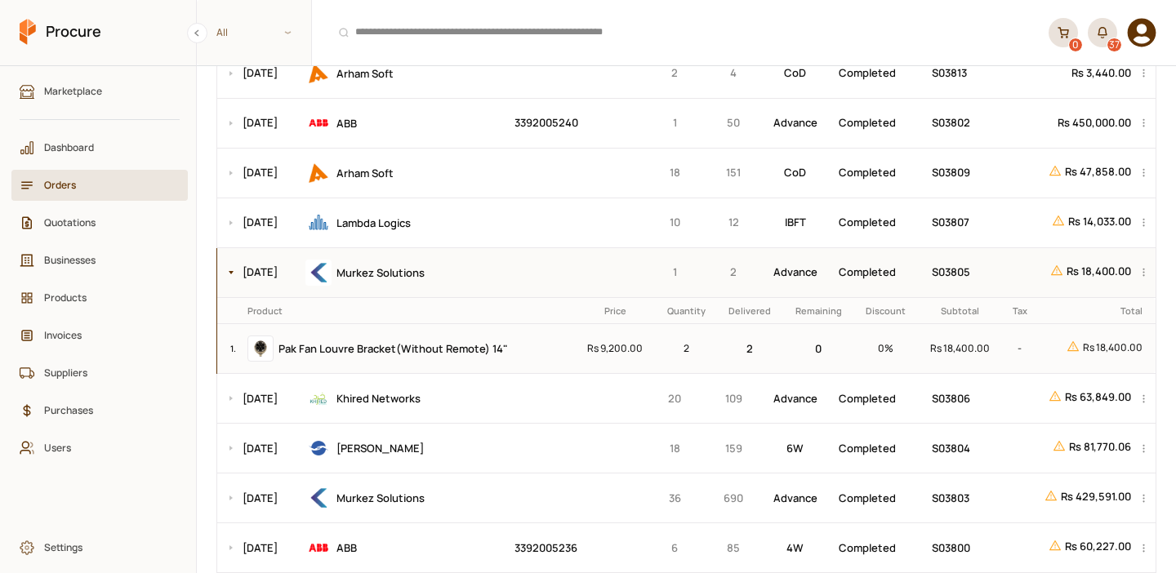
scroll to position [1430, 0]
